Goal: Task Accomplishment & Management: Complete application form

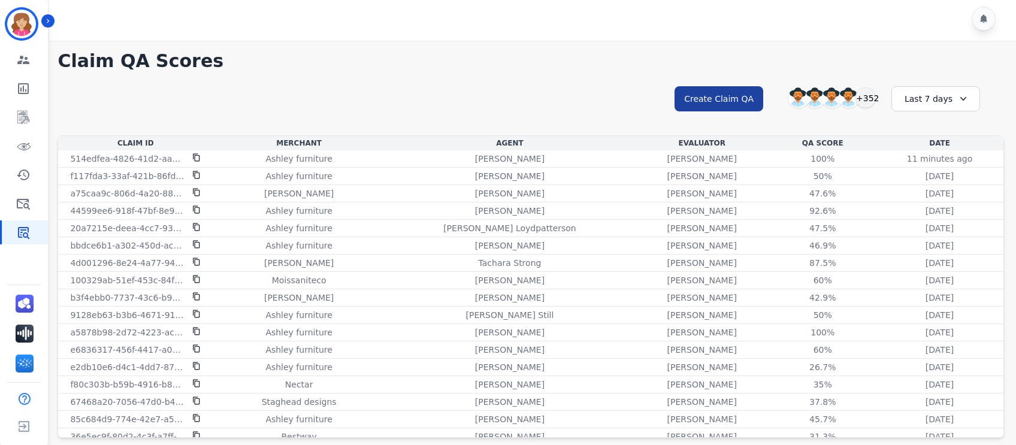
scroll to position [635, 0]
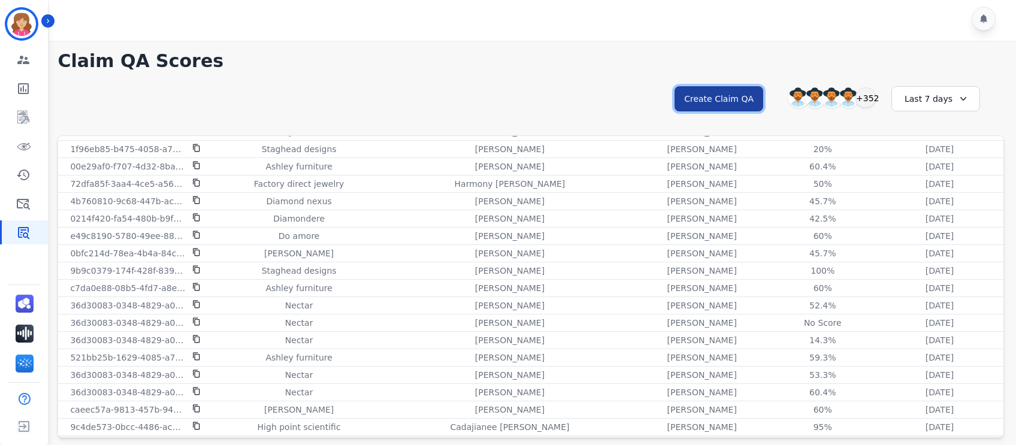
click at [734, 92] on button "Create Claim QA" at bounding box center [718, 98] width 89 height 25
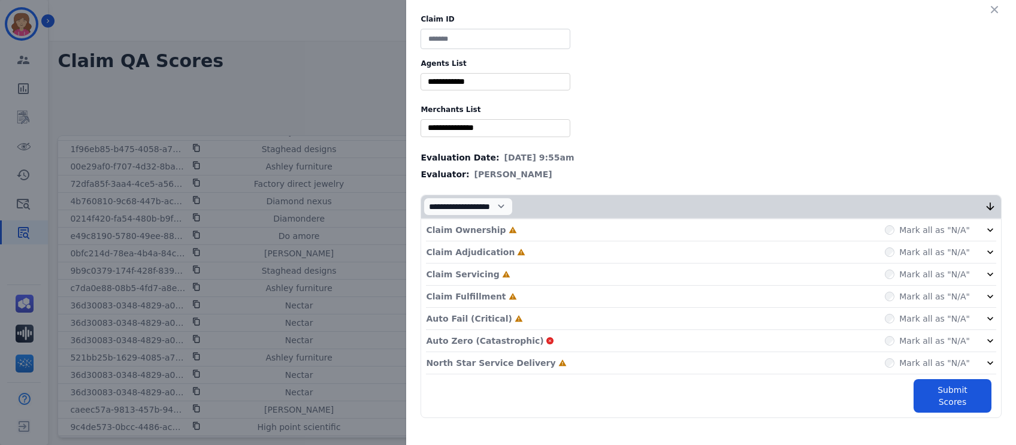
click at [987, 315] on icon at bounding box center [990, 319] width 12 height 12
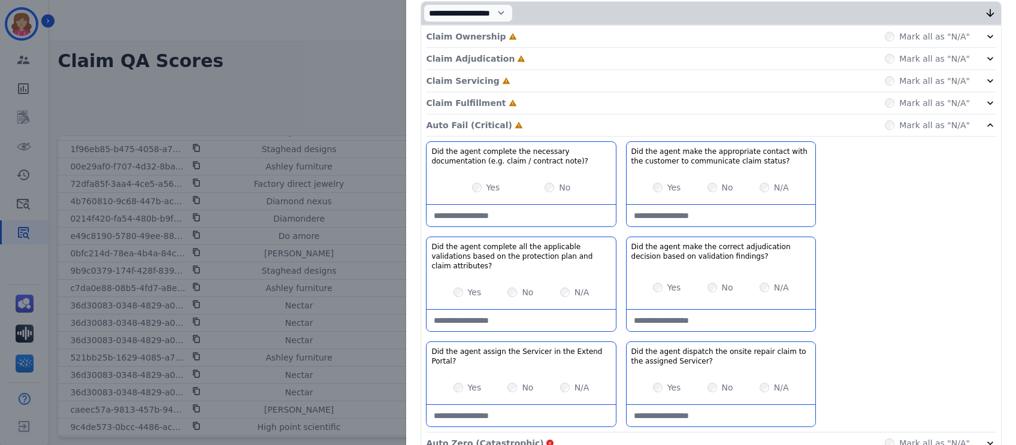
scroll to position [196, 0]
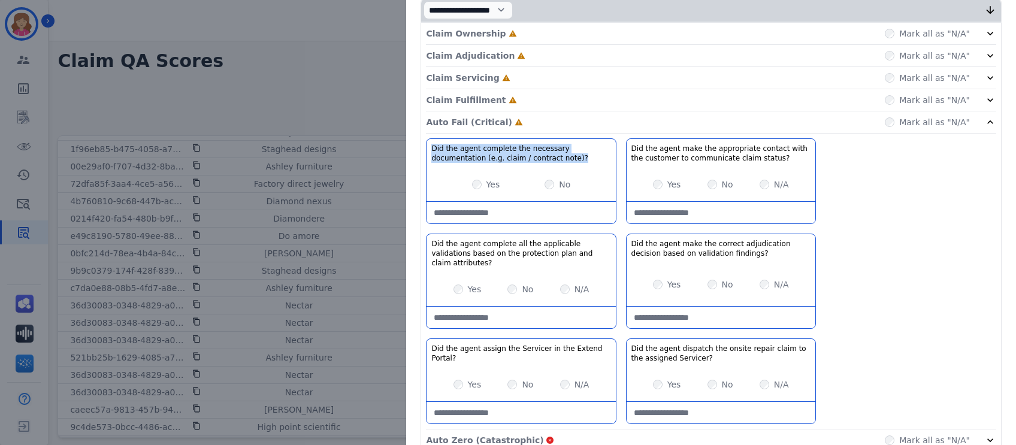
drag, startPoint x: 424, startPoint y: 146, endPoint x: 597, endPoint y: 154, distance: 173.2
click at [597, 154] on h3 "Did the agent complete the necessary documentation (e.g. claim / contract note)?" at bounding box center [520, 153] width 179 height 19
click at [538, 153] on h3 "Did the agent complete the necessary documentation (e.g. claim / contract note)?" at bounding box center [520, 153] width 179 height 19
drag, startPoint x: 423, startPoint y: 149, endPoint x: 534, endPoint y: 154, distance: 110.3
click at [534, 154] on h3 "Did the agent complete the necessary documentation (e.g. claim / contract note)?" at bounding box center [520, 153] width 179 height 19
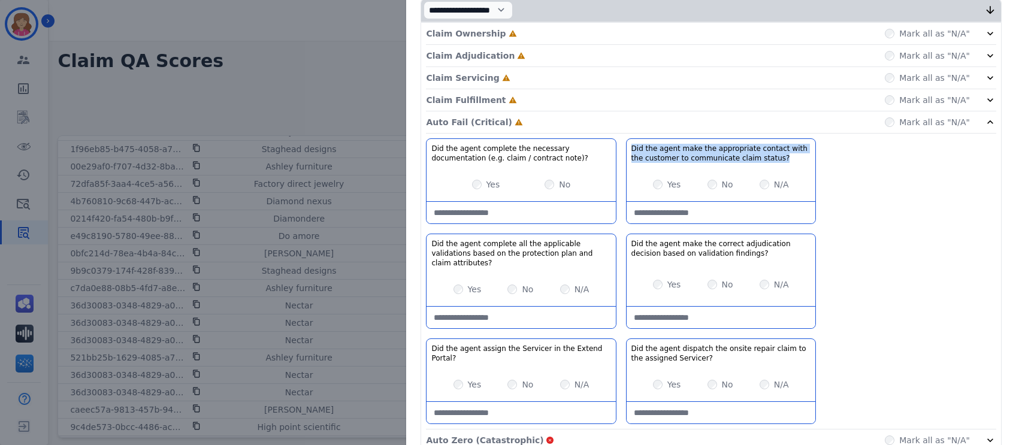
drag, startPoint x: 625, startPoint y: 147, endPoint x: 764, endPoint y: 162, distance: 140.4
click at [764, 162] on div "Did the agent make the appropriate contact with the customer to communicate cla…" at bounding box center [720, 153] width 189 height 29
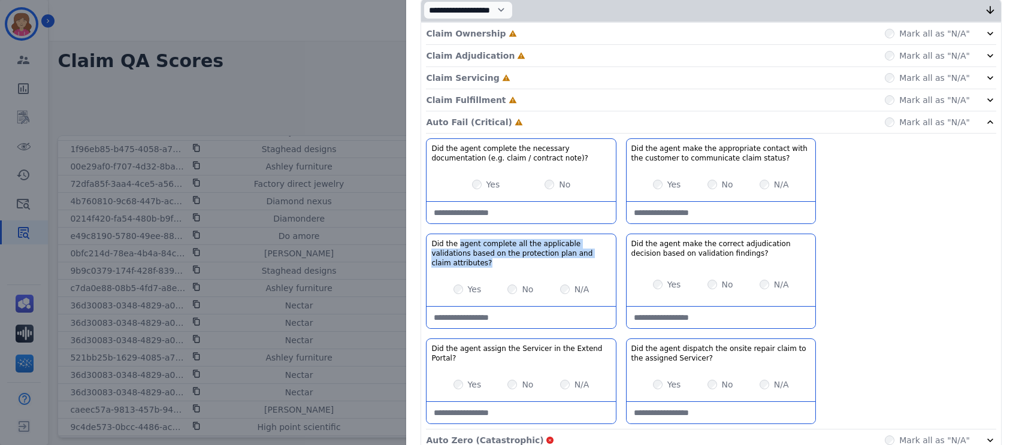
drag, startPoint x: 450, startPoint y: 243, endPoint x: 594, endPoint y: 253, distance: 144.7
click at [594, 253] on h3 "Did the agent complete all the applicable validations based on the protection p…" at bounding box center [520, 253] width 179 height 29
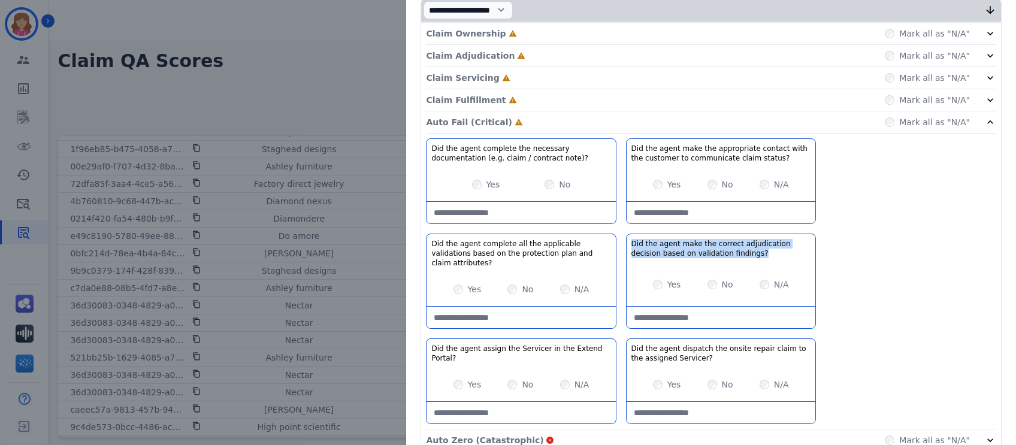
drag, startPoint x: 626, startPoint y: 242, endPoint x: 738, endPoint y: 251, distance: 112.4
click at [738, 251] on h3 "Did the agent make the correct adjudication decision based on validation findin…" at bounding box center [720, 248] width 179 height 19
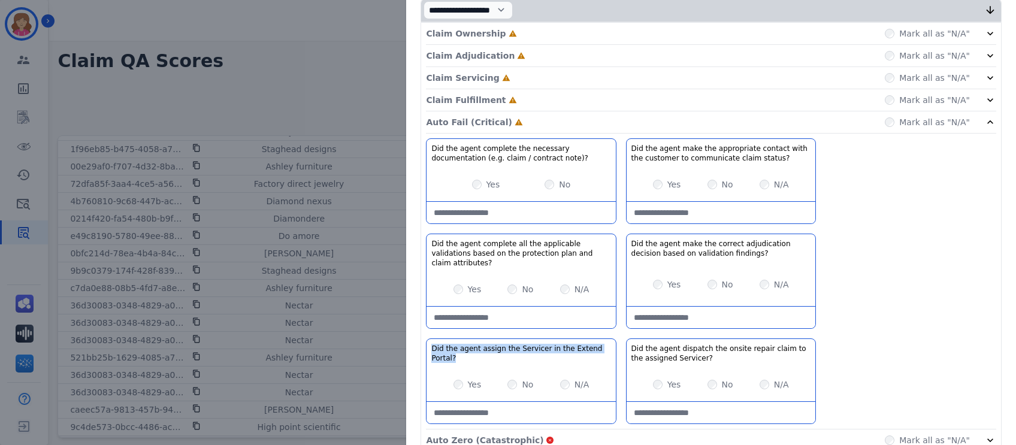
drag, startPoint x: 423, startPoint y: 338, endPoint x: 601, endPoint y: 345, distance: 178.0
click at [601, 345] on div "Did the agent assign the Servicer in the Extend Portal? No description" at bounding box center [520, 353] width 189 height 29
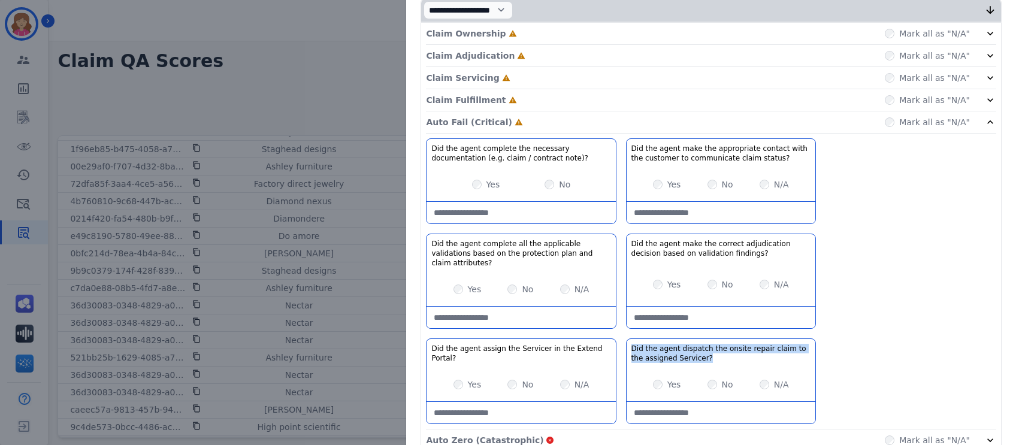
drag, startPoint x: 623, startPoint y: 335, endPoint x: 684, endPoint y: 356, distance: 65.0
click at [684, 356] on div "Did the agent dispatch the onsite repair claim to the assigned Servicer? No des…" at bounding box center [720, 353] width 189 height 29
click at [680, 344] on h3 "Did the agent dispatch the onsite repair claim to the assigned Servicer?" at bounding box center [720, 353] width 179 height 19
drag, startPoint x: 623, startPoint y: 334, endPoint x: 700, endPoint y: 354, distance: 79.3
click at [700, 354] on div "Did the agent dispatch the onsite repair claim to the assigned Servicer? No des…" at bounding box center [720, 353] width 189 height 29
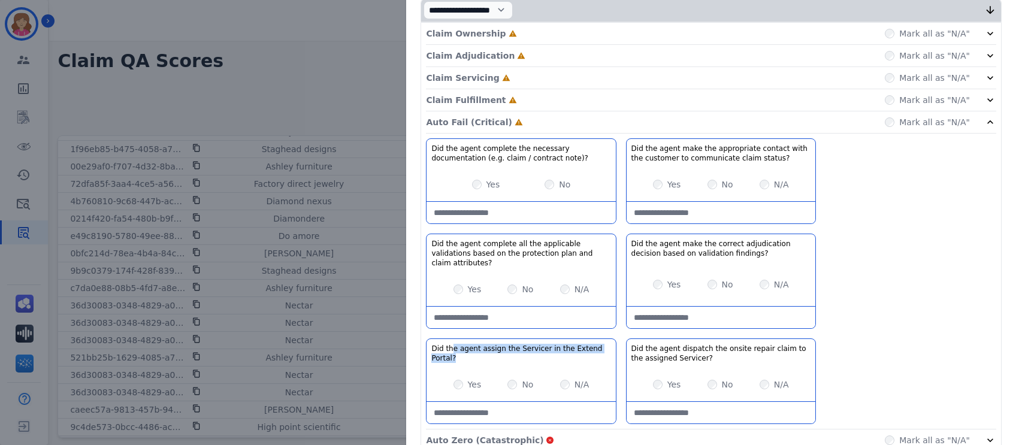
drag, startPoint x: 444, startPoint y: 335, endPoint x: 605, endPoint y: 341, distance: 160.6
click at [605, 341] on div "Did the agent assign the Servicer in the Extend Portal? No description" at bounding box center [520, 353] width 189 height 29
click at [631, 344] on h3 "Did the agent dispatch the onsite repair claim to the assigned Servicer?" at bounding box center [720, 353] width 179 height 19
drag, startPoint x: 630, startPoint y: 343, endPoint x: 711, endPoint y: 354, distance: 81.7
click at [711, 354] on div "Did the agent dispatch the onsite repair claim to the assigned Servicer? No des…" at bounding box center [720, 353] width 189 height 29
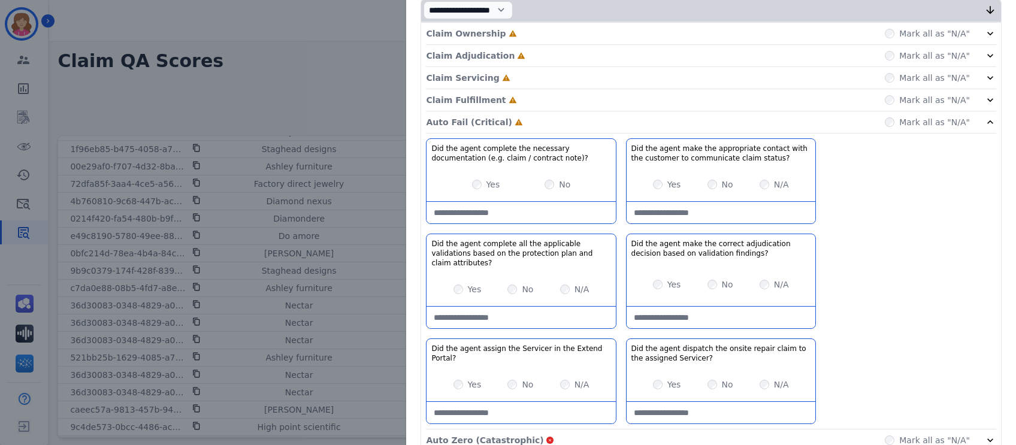
click at [910, 205] on div "Did the agent complete the necessary documentation (e.g. claim / contract note)…" at bounding box center [711, 283] width 570 height 291
drag, startPoint x: 475, startPoint y: 149, endPoint x: 532, endPoint y: 156, distance: 57.3
click at [532, 156] on h3 "Did the agent complete the necessary documentation (e.g. claim / contract note)?" at bounding box center [520, 153] width 179 height 19
click at [907, 271] on div "Did the agent complete the necessary documentation (e.g. claim / contract note)…" at bounding box center [711, 283] width 570 height 291
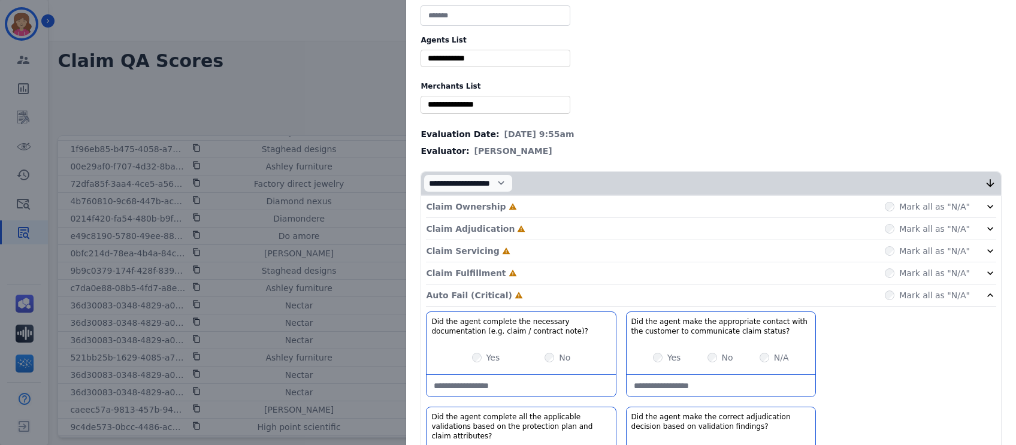
scroll to position [0, 0]
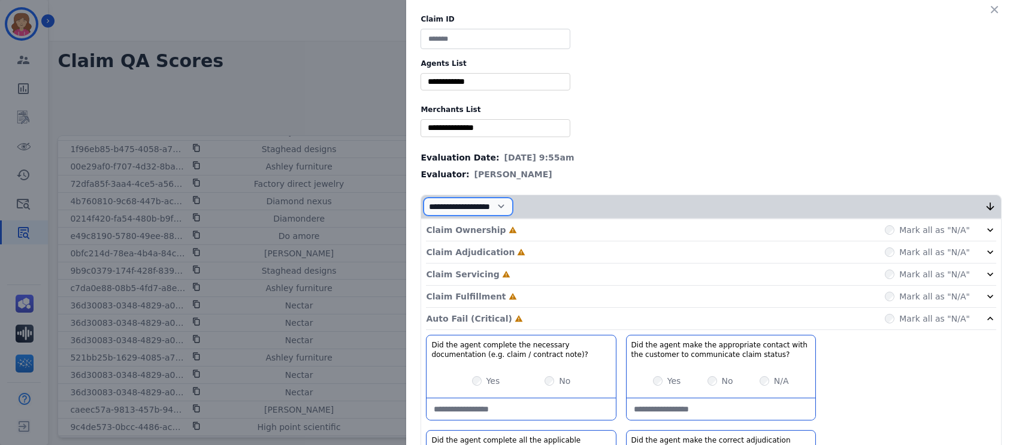
click at [513, 204] on select "**********" at bounding box center [467, 207] width 89 height 18
click at [510, 204] on select "**********" at bounding box center [467, 207] width 89 height 18
click at [675, 174] on div "Evaluator: [PERSON_NAME]" at bounding box center [710, 174] width 581 height 12
click at [988, 7] on icon "button" at bounding box center [994, 10] width 12 height 12
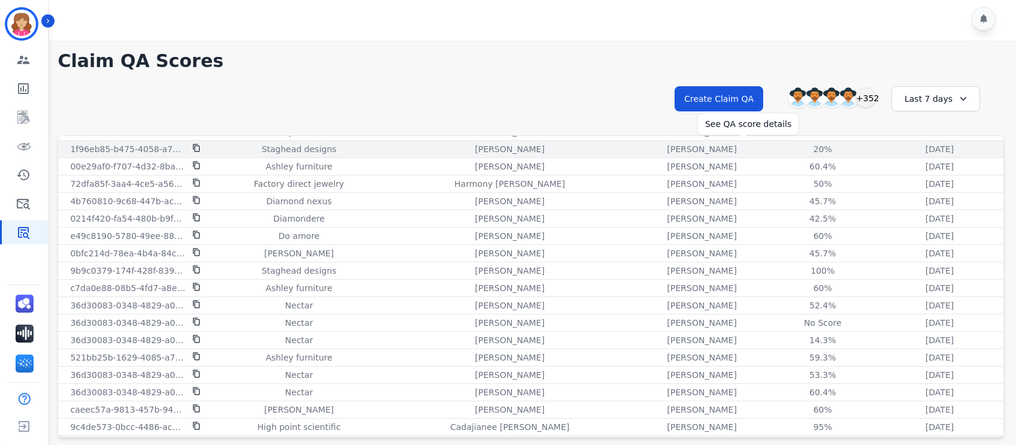
click at [795, 146] on div "20%" at bounding box center [822, 149] width 54 height 12
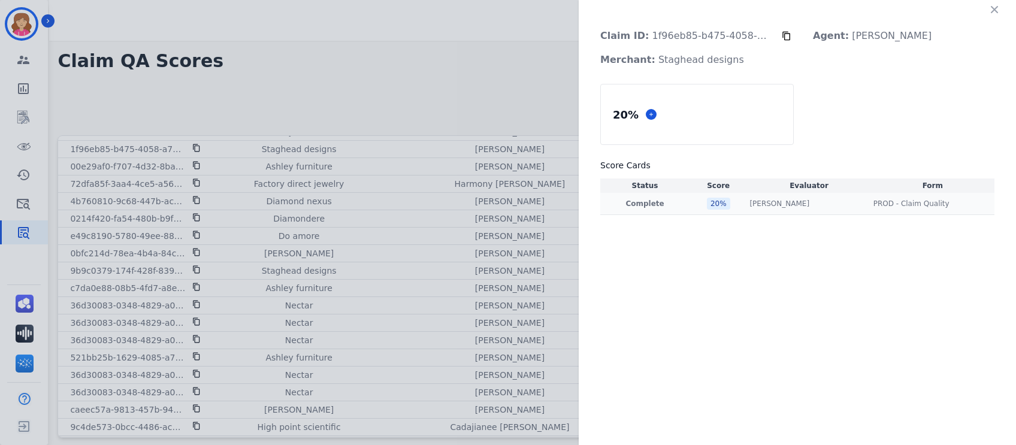
click at [644, 204] on p "Complete" at bounding box center [644, 204] width 84 height 10
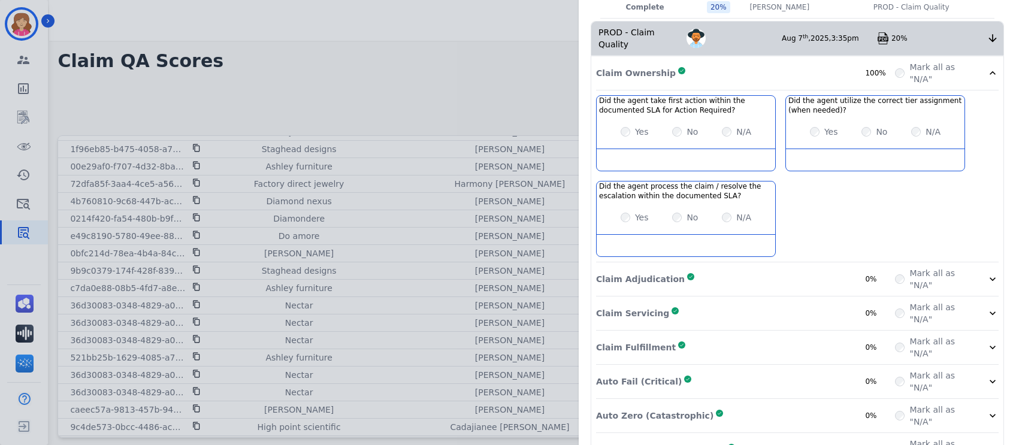
scroll to position [198, 0]
click at [476, 75] on div "Claim ID: 1f96eb85-b475-4058-a710-2ad261ae08d5 Agent: [PERSON_NAME] Merchant: S…" at bounding box center [508, 222] width 1016 height 445
